Goal: Obtain resource: Download file/media

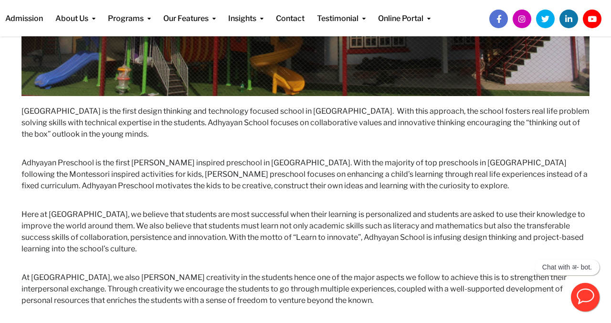
scroll to position [422, 0]
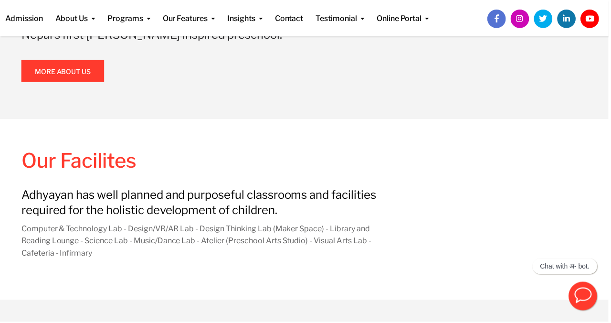
scroll to position [777, 0]
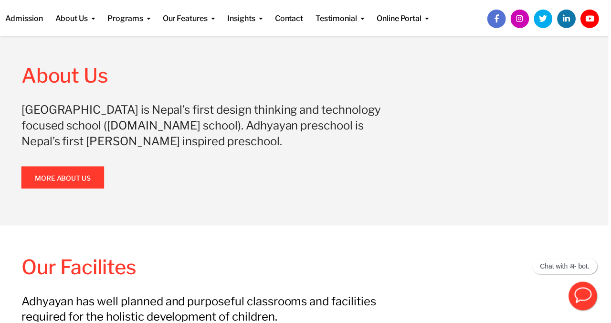
click at [63, 178] on span at bounding box center [63, 178] width 0 height 0
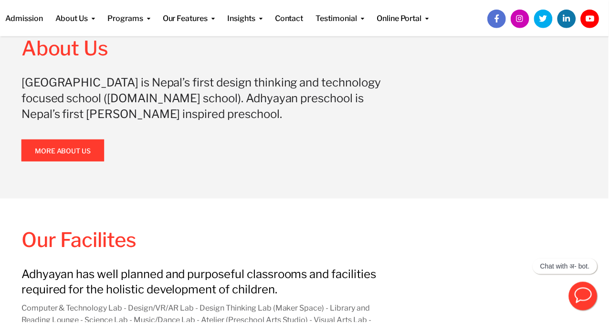
scroll to position [700, 0]
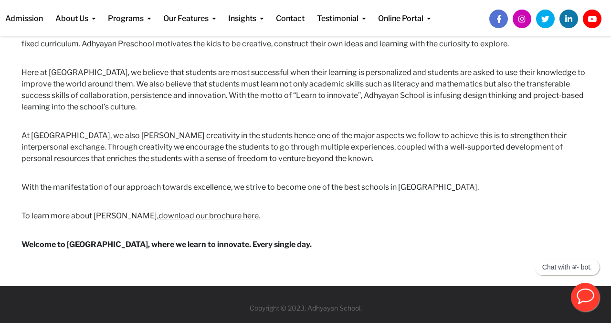
scroll to position [569, 0]
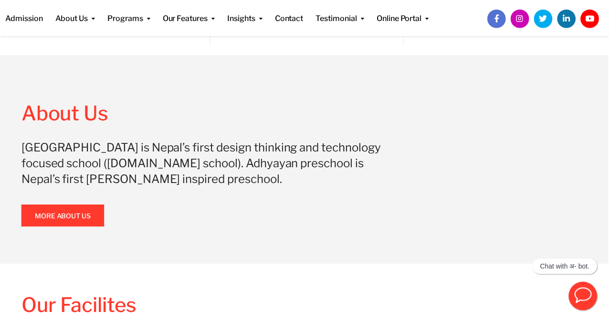
scroll to position [630, 0]
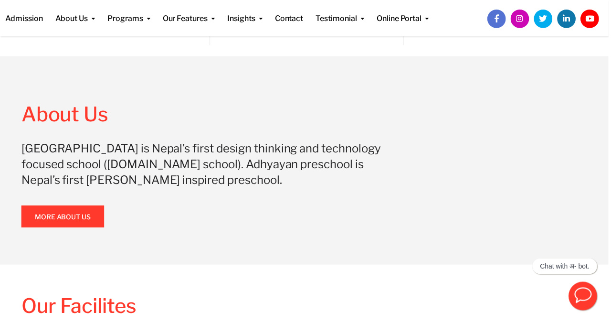
click at [41, 223] on link "More About Us" at bounding box center [62, 217] width 83 height 22
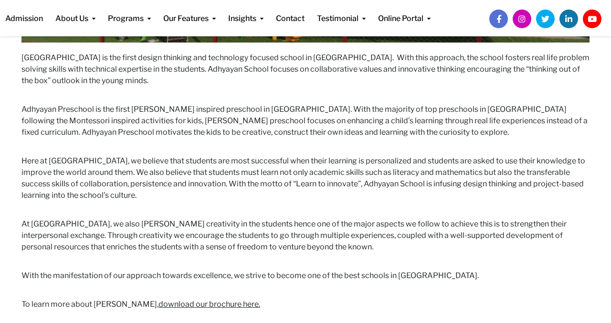
scroll to position [571, 0]
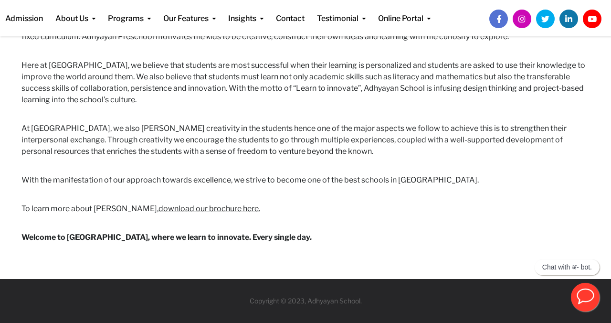
click at [195, 211] on link "download our brochure here." at bounding box center [209, 208] width 102 height 9
